Goal: Complete Application Form: Complete application form

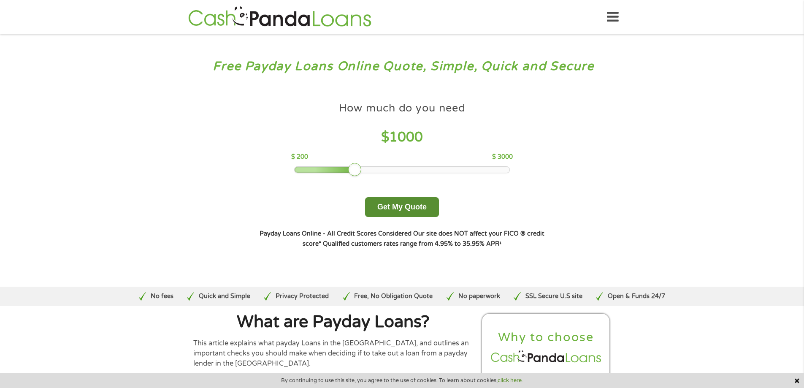
click at [388, 207] on button "Get My Quote" at bounding box center [402, 207] width 74 height 20
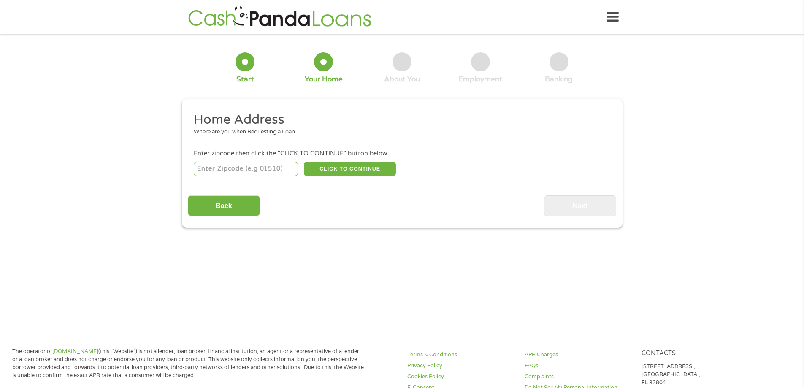
click at [251, 172] on input "number" at bounding box center [246, 169] width 104 height 14
type input "49047"
click at [325, 169] on button "CLICK TO CONTINUE" at bounding box center [350, 169] width 92 height 14
type input "49047"
type input "Dowagiac"
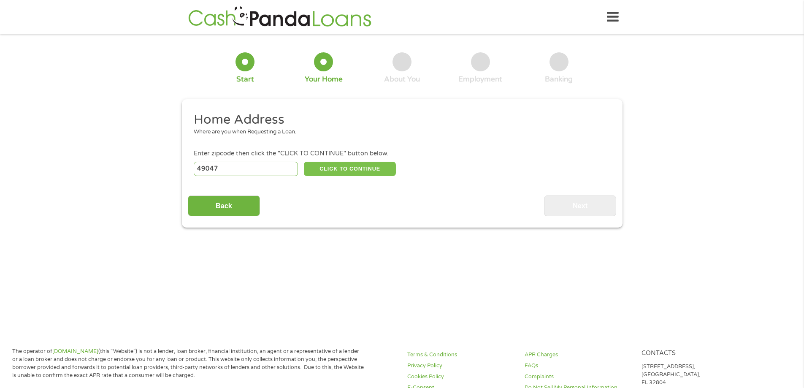
select select "[US_STATE]"
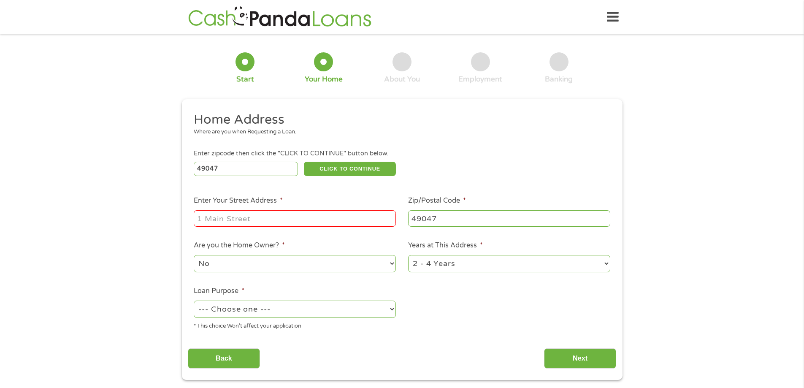
click at [327, 218] on input "Enter Your Street Address *" at bounding box center [295, 218] width 202 height 16
type input "[STREET_ADDRESS]"
click at [323, 263] on select "No Yes" at bounding box center [295, 263] width 202 height 17
select select "yes"
click at [194, 255] on select "No Yes" at bounding box center [295, 263] width 202 height 17
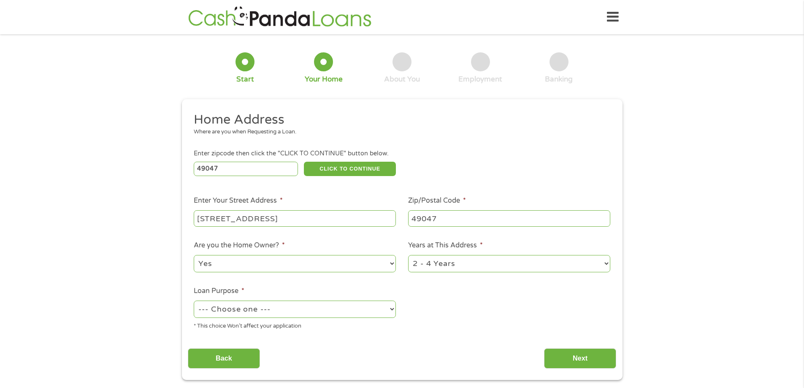
click at [454, 262] on select "1 Year or less 1 - 2 Years 2 - 4 Years Over 4 Years" at bounding box center [509, 263] width 202 height 17
select select "60months"
click at [408, 255] on select "1 Year or less 1 - 2 Years 2 - 4 Years Over 4 Years" at bounding box center [509, 263] width 202 height 17
click at [352, 313] on select "--- Choose one --- Pay Bills Debt Consolidation Home Improvement Major Purchase…" at bounding box center [295, 308] width 202 height 17
select select "shorttermcash"
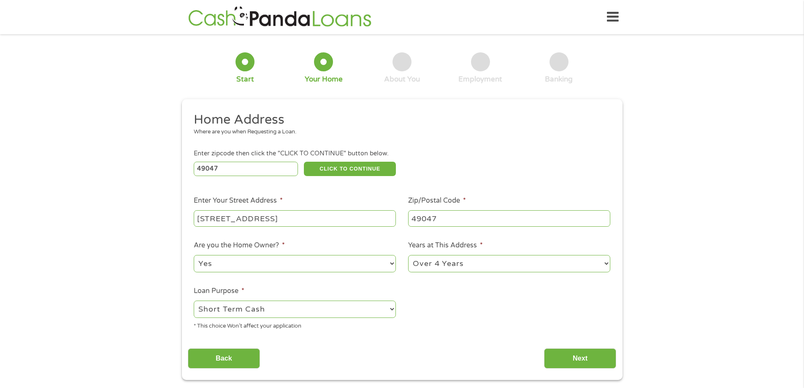
click at [194, 300] on select "--- Choose one --- Pay Bills Debt Consolidation Home Improvement Major Purchase…" at bounding box center [295, 308] width 202 height 17
click at [588, 354] on input "Next" at bounding box center [580, 358] width 72 height 21
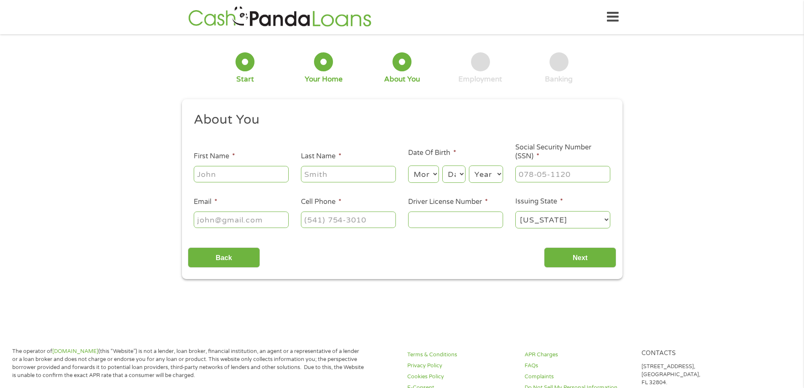
scroll to position [3, 3]
click at [245, 169] on input "First Name *" at bounding box center [241, 174] width 95 height 16
type input "Electra"
type input "[PERSON_NAME]"
click at [417, 174] on select "Month 1 2 3 4 5 6 7 8 9 10 11 12" at bounding box center [423, 173] width 31 height 17
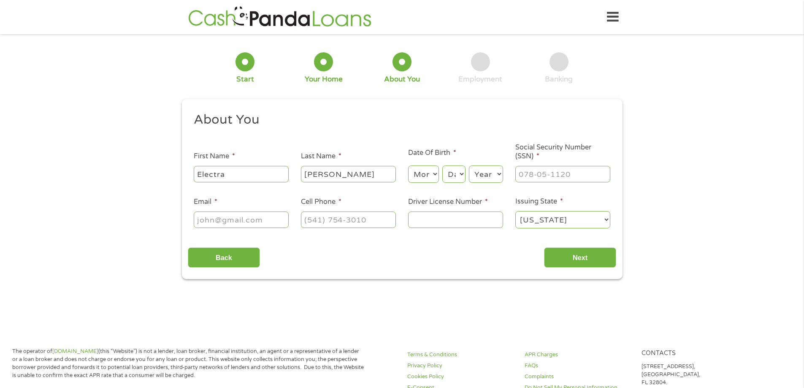
select select "11"
click at [408, 165] on select "Month 1 2 3 4 5 6 7 8 9 10 11 12" at bounding box center [423, 173] width 31 height 17
click at [450, 173] on select "Day 1 2 3 4 5 6 7 8 9 10 11 12 13 14 15 16 17 18 19 20 21 22 23 24 25 26 27 28 …" at bounding box center [453, 173] width 23 height 17
select select "27"
click at [442, 165] on select "Day 1 2 3 4 5 6 7 8 9 10 11 12 13 14 15 16 17 18 19 20 21 22 23 24 25 26 27 28 …" at bounding box center [453, 173] width 23 height 17
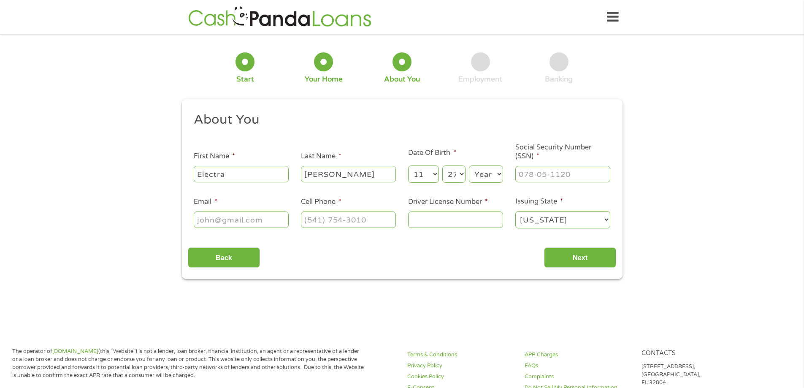
click at [485, 170] on select "Year [DATE] 2006 2005 2004 2003 2002 2001 2000 1999 1998 1997 1996 1995 1994 19…" at bounding box center [486, 173] width 34 height 17
select select "1986"
click at [469, 165] on select "Year [DATE] 2006 2005 2004 2003 2002 2001 2000 1999 1998 1997 1996 1995 1994 19…" at bounding box center [486, 173] width 34 height 17
click at [552, 175] on input "___-__-____" at bounding box center [562, 174] width 95 height 16
type input "384-08-5098"
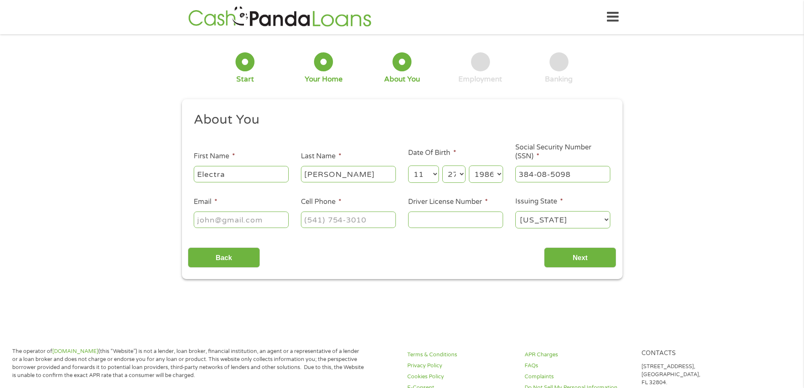
click at [252, 218] on input "Email *" at bounding box center [241, 219] width 95 height 16
type input "[EMAIL_ADDRESS][DOMAIN_NAME]"
type input "[PHONE_NUMBER]"
type input "L000205067906"
click at [576, 252] on input "Next" at bounding box center [580, 257] width 72 height 21
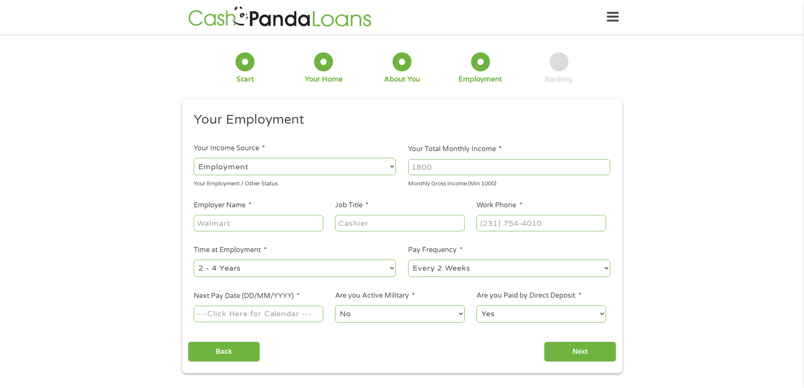
click at [460, 165] on input "Your Total Monthly Income *" at bounding box center [509, 167] width 202 height 16
type input "2200"
click at [248, 222] on input "Employer Name *" at bounding box center [258, 223] width 129 height 16
type input "Beacon Health System"
type input "A"
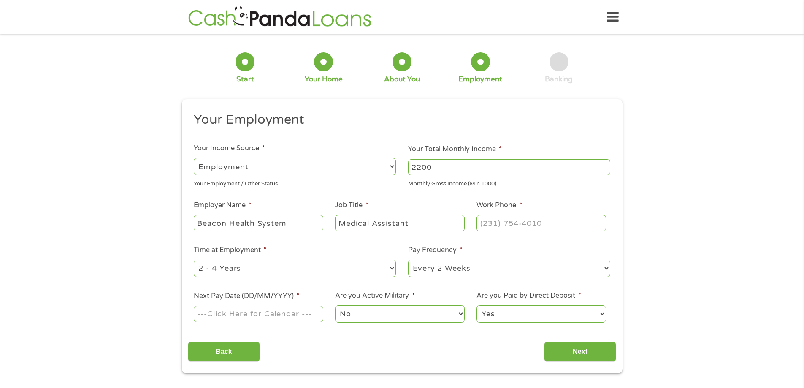
type input "Medical Assistant"
type input "[PHONE_NUMBER]"
click at [228, 272] on select "--- Choose one --- 1 Year or less 1 - 2 Years 2 - 4 Years Over 4 Years" at bounding box center [295, 268] width 202 height 17
select select "60months"
click at [194, 260] on select "--- Choose one --- 1 Year or less 1 - 2 Years 2 - 4 Years Over 4 Years" at bounding box center [295, 268] width 202 height 17
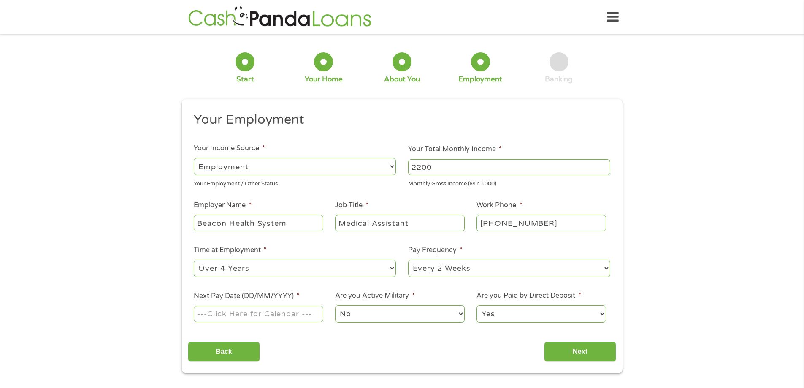
click at [463, 264] on select "--- Choose one --- Every 2 Weeks Every Week Monthly Semi-Monthly" at bounding box center [509, 268] width 202 height 17
click at [408, 260] on select "--- Choose one --- Every 2 Weeks Every Week Monthly Semi-Monthly" at bounding box center [509, 268] width 202 height 17
click at [307, 315] on input "Next Pay Date (DD/MM/YYYY) *" at bounding box center [258, 314] width 129 height 16
type input "[DATE]"
click at [372, 312] on select "No Yes" at bounding box center [399, 313] width 129 height 17
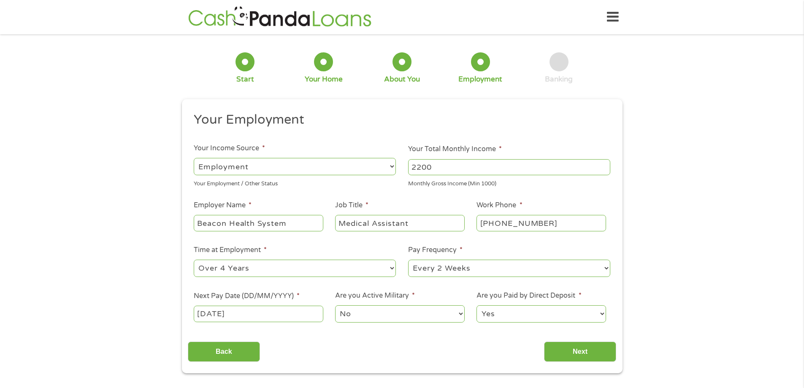
click at [372, 312] on select "No Yes" at bounding box center [399, 313] width 129 height 17
click at [510, 314] on select "Yes No" at bounding box center [540, 313] width 129 height 17
click at [588, 349] on input "Next" at bounding box center [580, 351] width 72 height 21
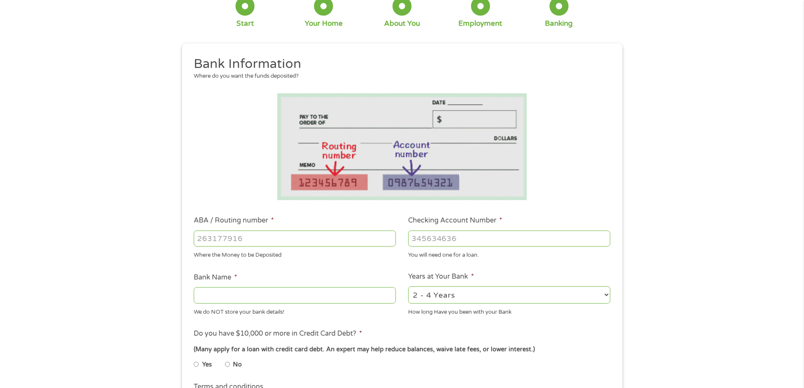
scroll to position [169, 0]
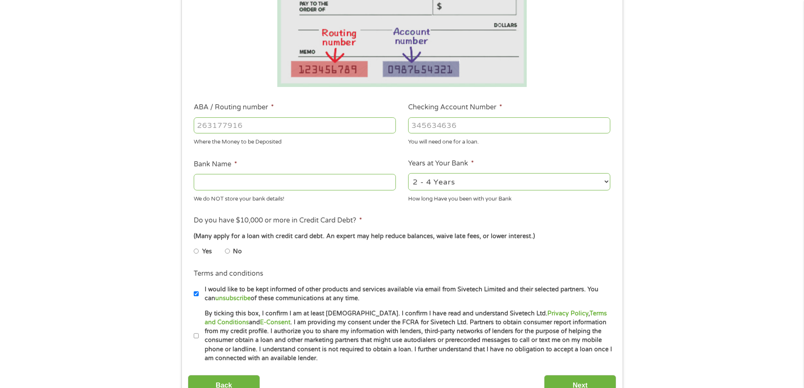
click at [465, 182] on select "2 - 4 Years 6 - 12 Months 1 - 2 Years Over 4 Years" at bounding box center [509, 181] width 202 height 17
select select "60months"
click at [408, 173] on select "2 - 4 Years 6 - 12 Months 1 - 2 Years Over 4 Years" at bounding box center [509, 181] width 202 height 17
click at [227, 252] on input "No" at bounding box center [227, 251] width 5 height 14
radio input "true"
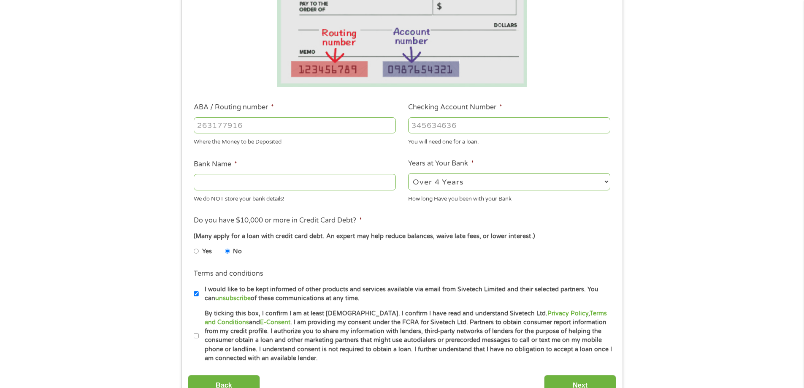
click at [240, 125] on input "ABA / Routing number *" at bounding box center [295, 125] width 202 height 16
type input "072000805"
type input "BANK OF AMERICA NA"
type input "072000805"
click at [435, 124] on input "Checking Account Number *" at bounding box center [509, 125] width 202 height 16
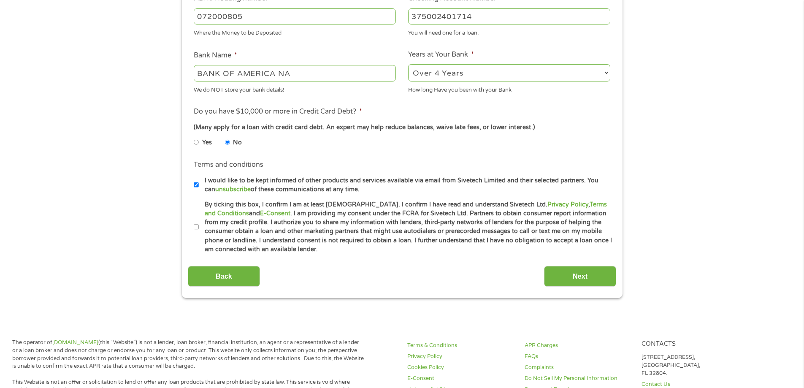
scroll to position [295, 0]
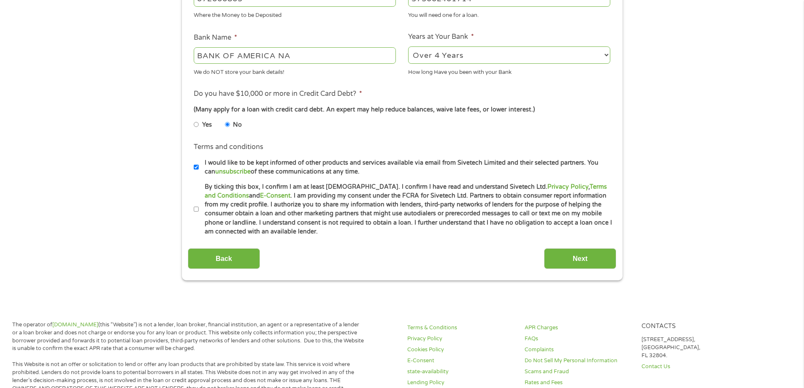
type input "375002401714"
click at [196, 208] on input "By ticking this box, I confirm I am at least [DEMOGRAPHIC_DATA]. I confirm I ha…" at bounding box center [196, 210] width 5 height 14
checkbox input "true"
click at [573, 261] on input "Next" at bounding box center [580, 258] width 72 height 21
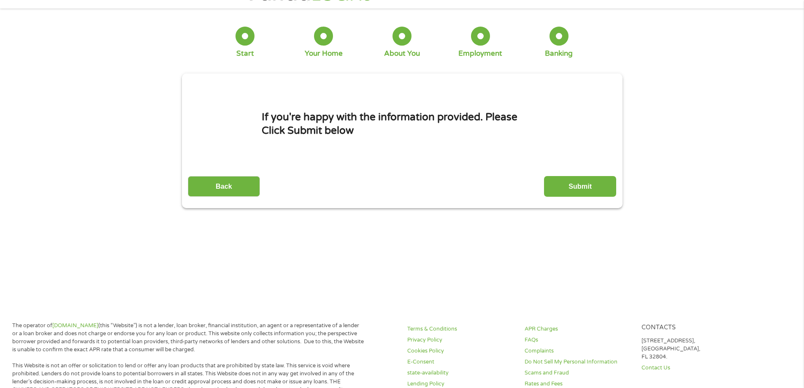
scroll to position [0, 0]
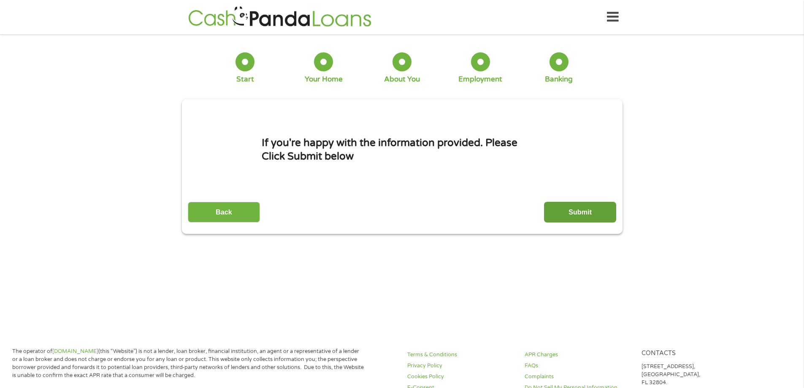
click at [583, 209] on input "Submit" at bounding box center [580, 212] width 72 height 21
